Goal: Find specific page/section: Find specific page/section

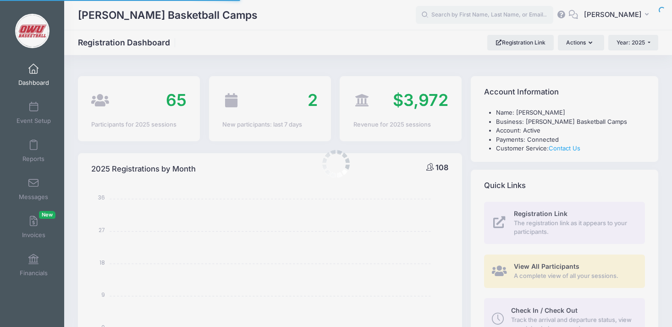
select select
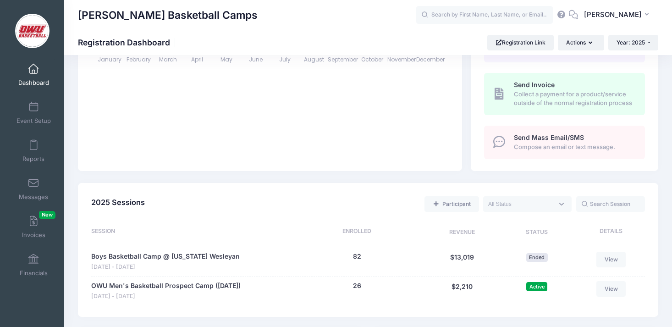
scroll to position [283, 0]
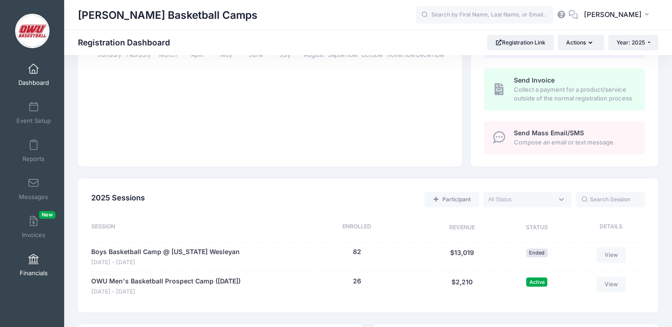
click at [33, 257] on span at bounding box center [33, 260] width 0 height 10
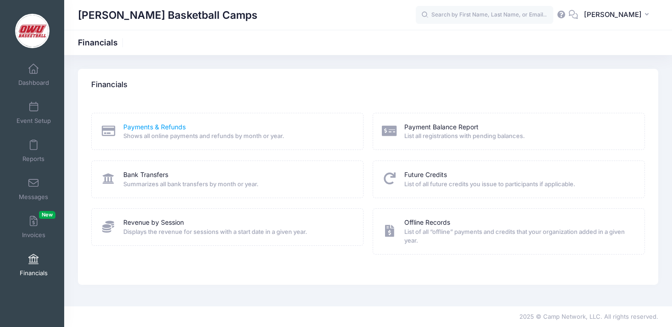
click at [159, 128] on link "Payments & Refunds" at bounding box center [154, 127] width 62 height 10
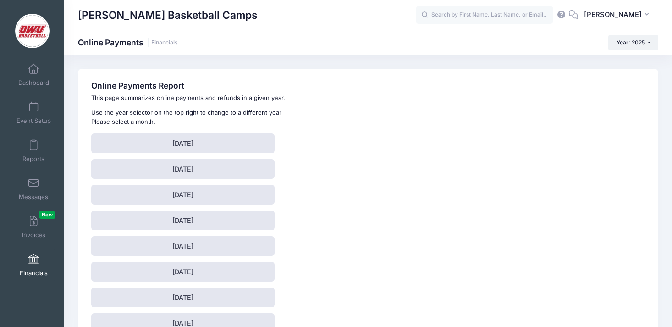
click at [30, 268] on link "Financials" at bounding box center [34, 265] width 44 height 32
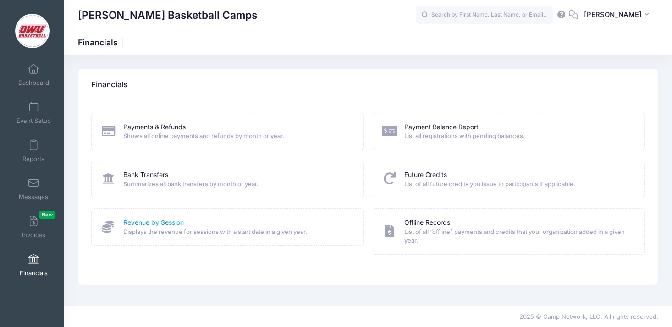
click at [158, 224] on link "Revenue by Session" at bounding box center [153, 223] width 61 height 10
